Goal: Task Accomplishment & Management: Manage account settings

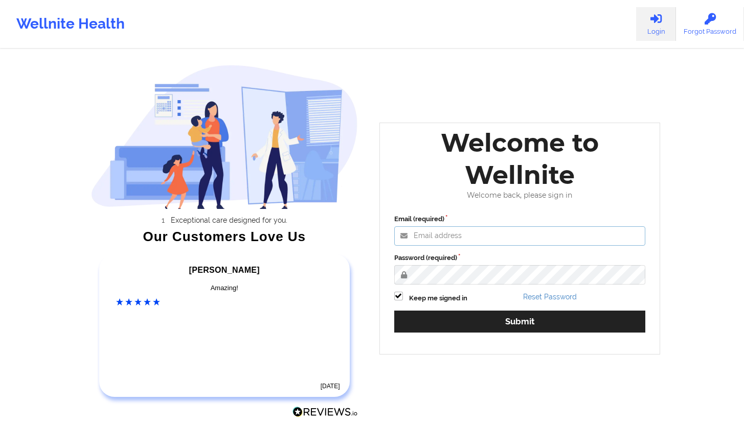
click at [448, 233] on input "Email (required)" at bounding box center [520, 235] width 252 height 19
type input "[EMAIL_ADDRESS][DOMAIN_NAME]"
click at [394, 311] on button "Submit" at bounding box center [520, 322] width 252 height 22
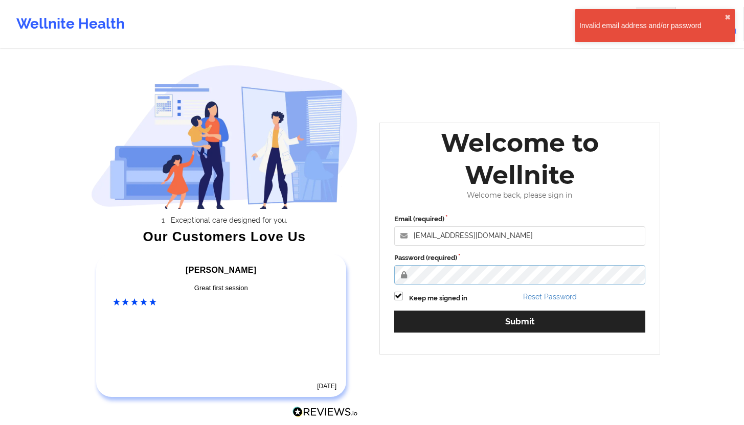
click at [394, 311] on button "Submit" at bounding box center [520, 322] width 252 height 22
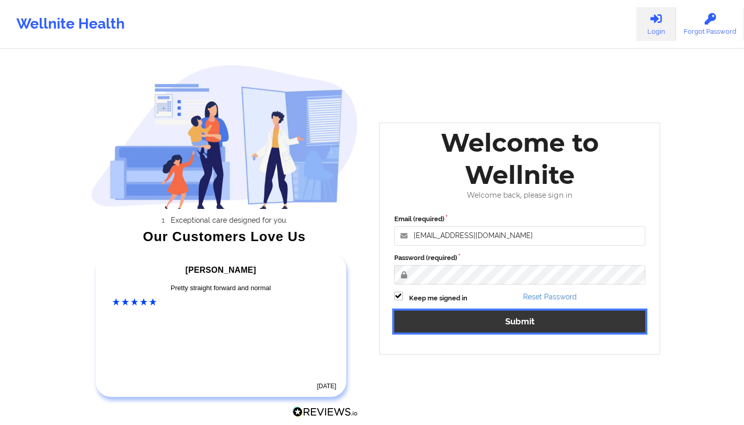
click at [464, 315] on button "Submit" at bounding box center [520, 322] width 252 height 22
